Goal: Transaction & Acquisition: Purchase product/service

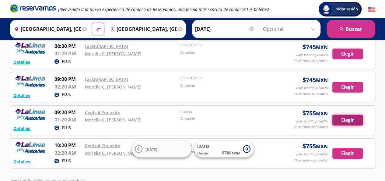
click at [345, 119] on button "Elegir" at bounding box center [347, 119] width 30 height 11
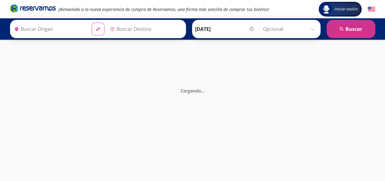
type input "[GEOGRAPHIC_DATA], [GEOGRAPHIC_DATA]"
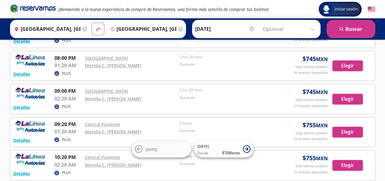
scroll to position [63, 0]
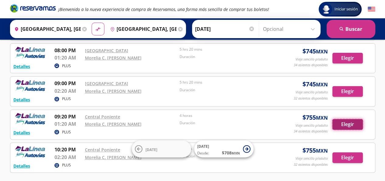
click at [350, 123] on button "Elegir" at bounding box center [347, 124] width 30 height 11
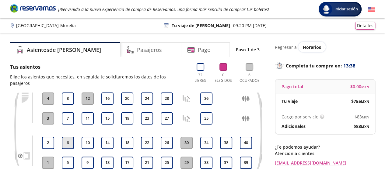
click at [70, 136] on button "6" at bounding box center [68, 142] width 12 height 12
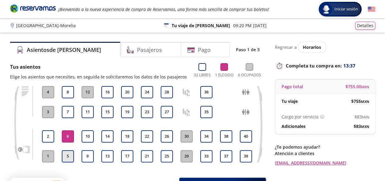
click at [66, 155] on button "5" at bounding box center [68, 156] width 12 height 12
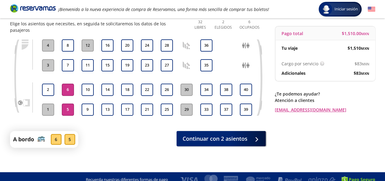
scroll to position [54, 0]
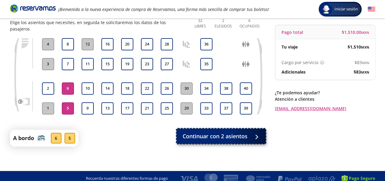
click at [211, 132] on span "Continuar con 2 asientos" at bounding box center [215, 136] width 65 height 8
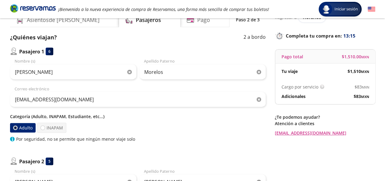
scroll to position [26, 0]
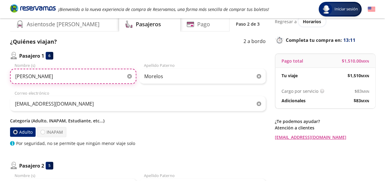
click at [45, 75] on input "[PERSON_NAME]" at bounding box center [73, 75] width 126 height 15
type input "A"
type input "Ma de Lourdes"
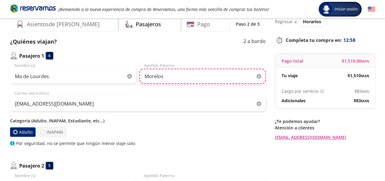
click at [165, 78] on input "Morelos" at bounding box center [202, 75] width 126 height 15
type input "M"
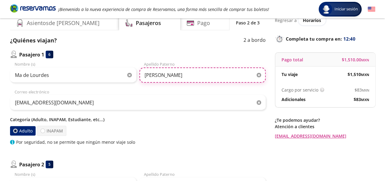
type input "[PERSON_NAME]"
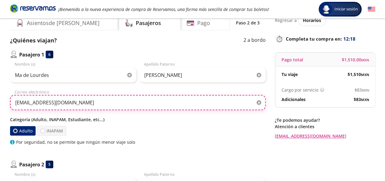
click at [141, 104] on input "[EMAIL_ADDRESS][DOMAIN_NAME]" at bounding box center [138, 102] width 256 height 15
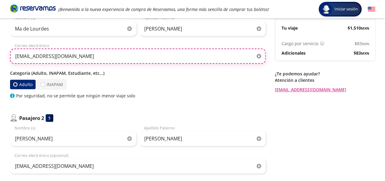
scroll to position [83, 0]
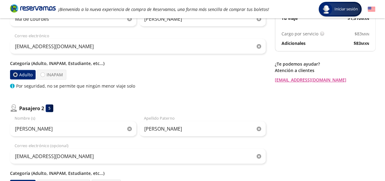
click at [143, 90] on div "Pasajero 1 6 Ma de Lourdes Nombre (s) [PERSON_NAME] Apellido Paterno [EMAIL_ADD…" at bounding box center [138, 92] width 256 height 195
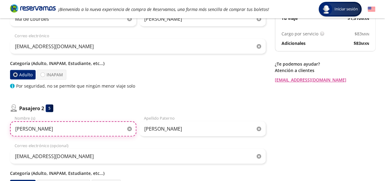
click at [91, 126] on input "[PERSON_NAME]" at bounding box center [73, 128] width 126 height 15
type input "M"
type input "Ma Amparo"
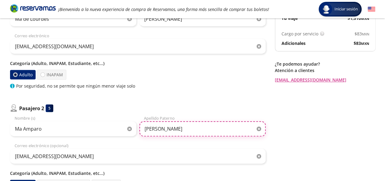
click at [161, 131] on input "[PERSON_NAME]" at bounding box center [202, 128] width 126 height 15
type input "P"
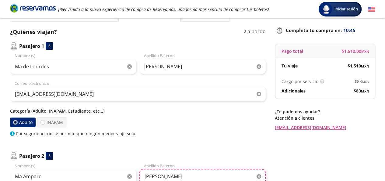
scroll to position [96, 0]
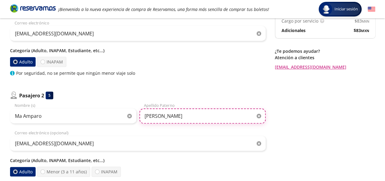
type input "[PERSON_NAME]"
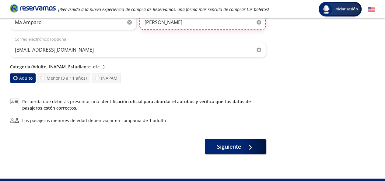
scroll to position [193, 0]
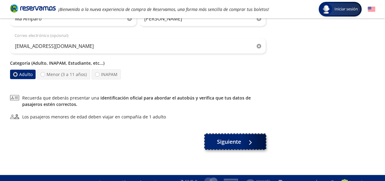
click at [245, 145] on button "Siguiente" at bounding box center [235, 141] width 61 height 15
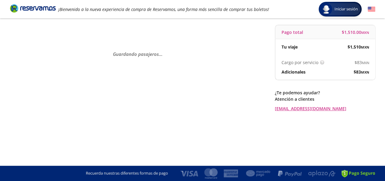
scroll to position [0, 0]
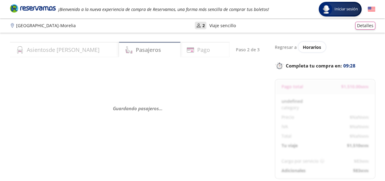
select select "MX"
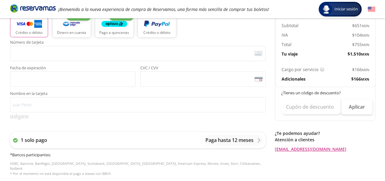
scroll to position [168, 0]
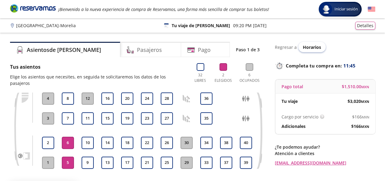
click at [304, 48] on span "Horarios" at bounding box center [312, 47] width 18 height 6
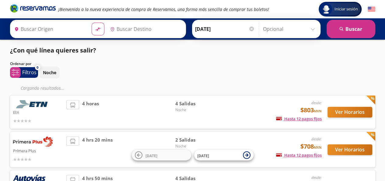
type input "[GEOGRAPHIC_DATA], [GEOGRAPHIC_DATA]"
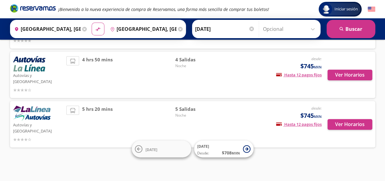
scroll to position [94, 0]
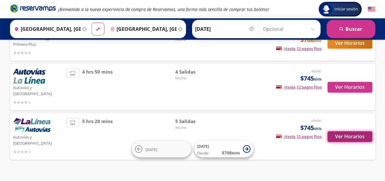
click at [342, 131] on button "Ver Horarios" at bounding box center [350, 136] width 45 height 11
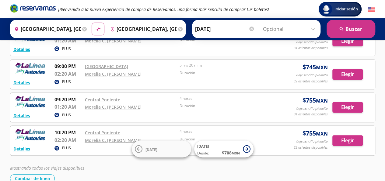
scroll to position [80, 0]
click at [105, 100] on link "Central Poniente" at bounding box center [102, 99] width 35 height 6
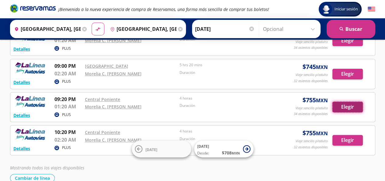
click at [351, 102] on button "Elegir" at bounding box center [347, 106] width 30 height 11
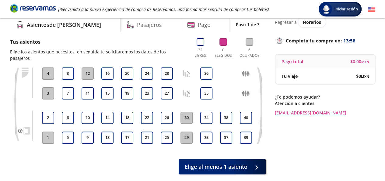
scroll to position [26, 0]
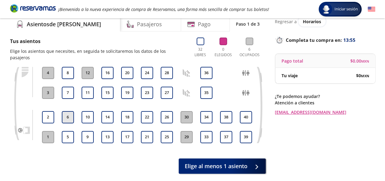
click at [69, 111] on button "6" at bounding box center [68, 117] width 12 height 12
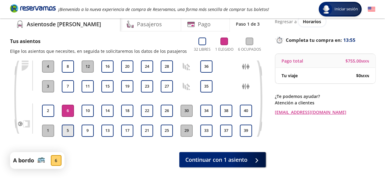
click at [72, 129] on button "5" at bounding box center [68, 130] width 12 height 12
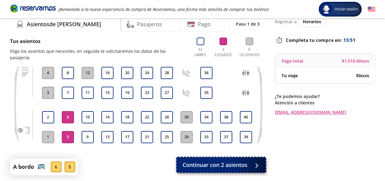
click at [212, 160] on span "Continuar con 2 asientos" at bounding box center [215, 164] width 65 height 8
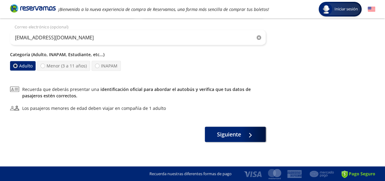
scroll to position [192, 0]
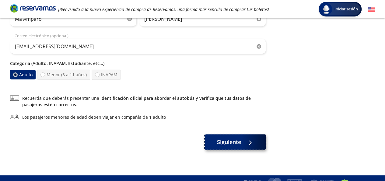
click at [248, 141] on div at bounding box center [248, 142] width 9 height 8
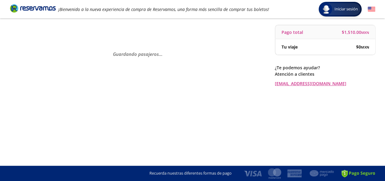
scroll to position [0, 0]
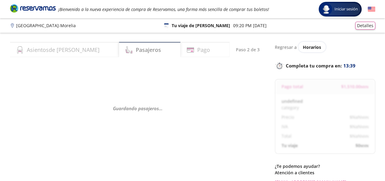
select select "MX"
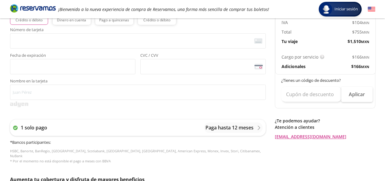
scroll to position [173, 0]
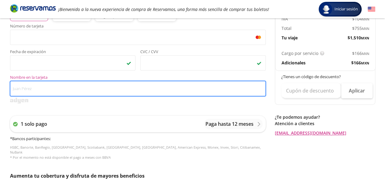
click at [41, 90] on input "Nombre en la tarjeta" at bounding box center [138, 88] width 256 height 15
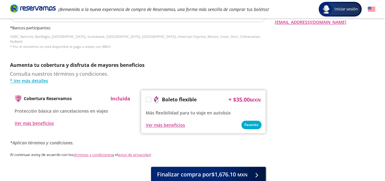
scroll to position [286, 0]
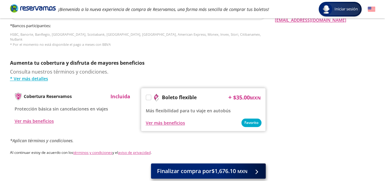
type input "[PERSON_NAME]"
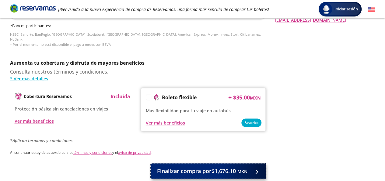
click at [229, 167] on span "Finalizar compra por $1,676.10 MXN" at bounding box center [202, 171] width 90 height 8
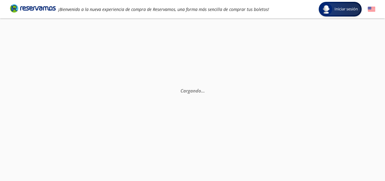
scroll to position [0, 0]
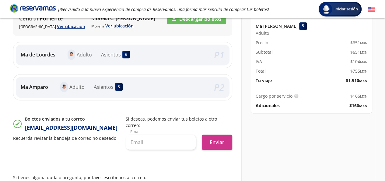
scroll to position [127, 0]
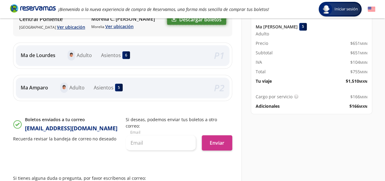
click at [191, 24] on link "Descargar boletos" at bounding box center [196, 19] width 59 height 10
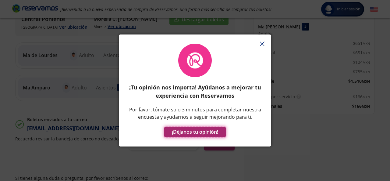
click at [199, 135] on button "¡Déjanos tu opinión!" at bounding box center [194, 131] width 61 height 11
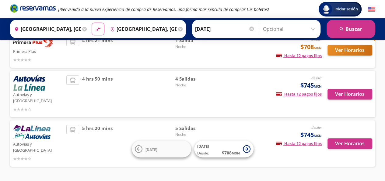
scroll to position [88, 0]
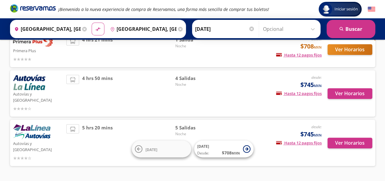
click at [34, 87] on img at bounding box center [29, 82] width 32 height 15
click at [58, 90] on p "Autovías y [GEOGRAPHIC_DATA]" at bounding box center [38, 96] width 51 height 13
click at [348, 93] on button "Ver Horarios" at bounding box center [350, 93] width 45 height 11
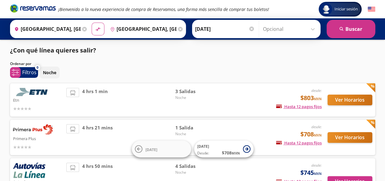
scroll to position [88, 0]
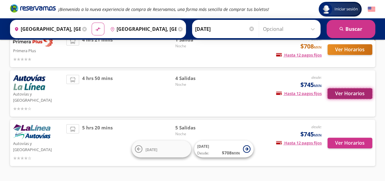
click at [357, 90] on button "Ver Horarios" at bounding box center [350, 93] width 45 height 11
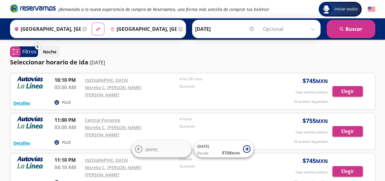
scroll to position [77, 0]
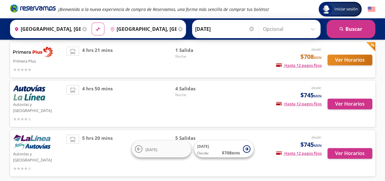
scroll to position [88, 0]
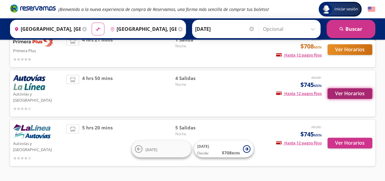
click at [339, 92] on button "Ver Horarios" at bounding box center [350, 93] width 45 height 11
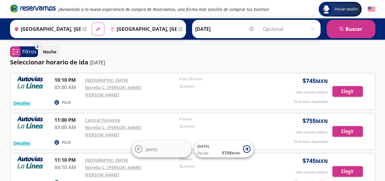
scroll to position [88, 0]
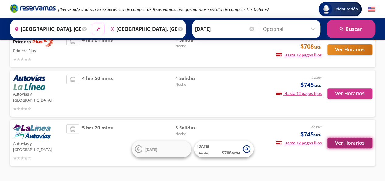
click at [354, 138] on button "Ver Horarios" at bounding box center [350, 142] width 45 height 11
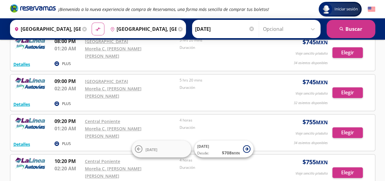
scroll to position [79, 0]
